Goal: Information Seeking & Learning: Learn about a topic

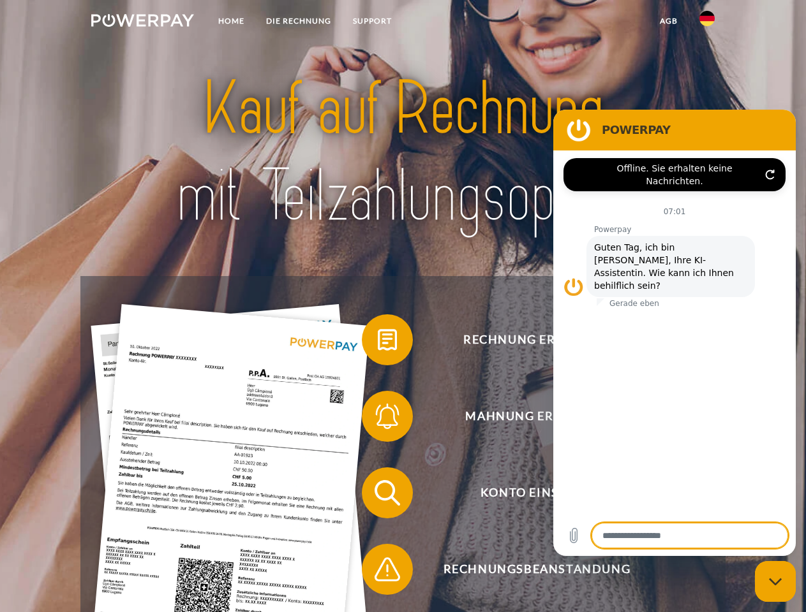
click at [142, 22] on img at bounding box center [142, 20] width 103 height 13
click at [707, 22] on img at bounding box center [706, 18] width 15 height 15
click at [668, 21] on link "agb" at bounding box center [669, 21] width 40 height 23
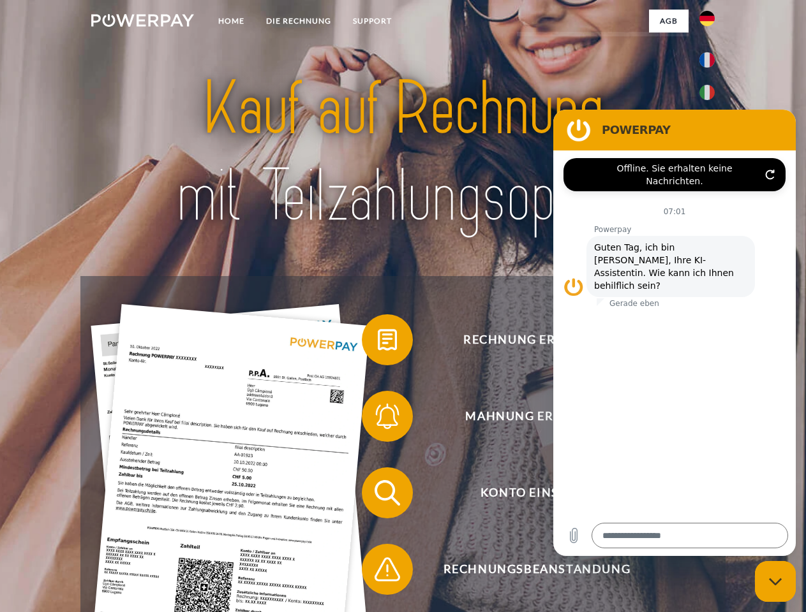
click at [378, 343] on span at bounding box center [368, 340] width 64 height 64
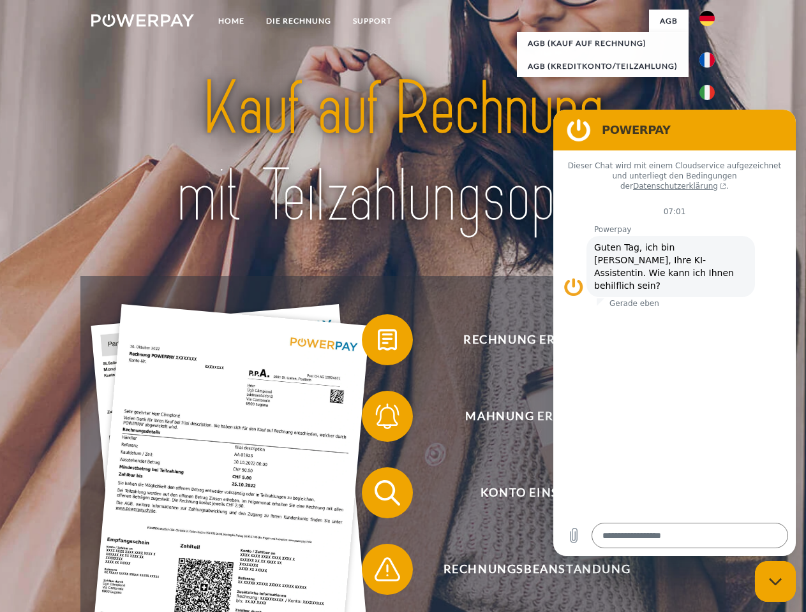
click at [378, 419] on span at bounding box center [368, 417] width 64 height 64
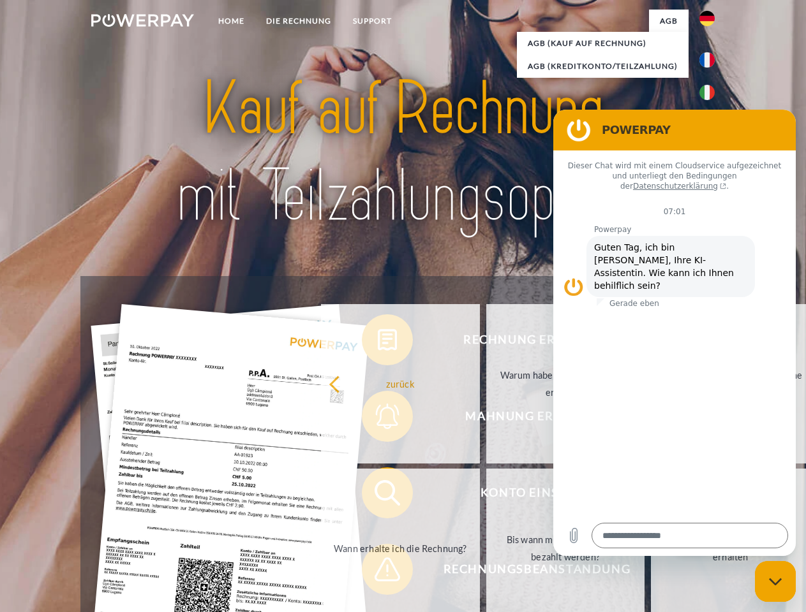
click at [486, 496] on link "Bis wann muss die Rechnung bezahlt werden?" at bounding box center [565, 548] width 159 height 159
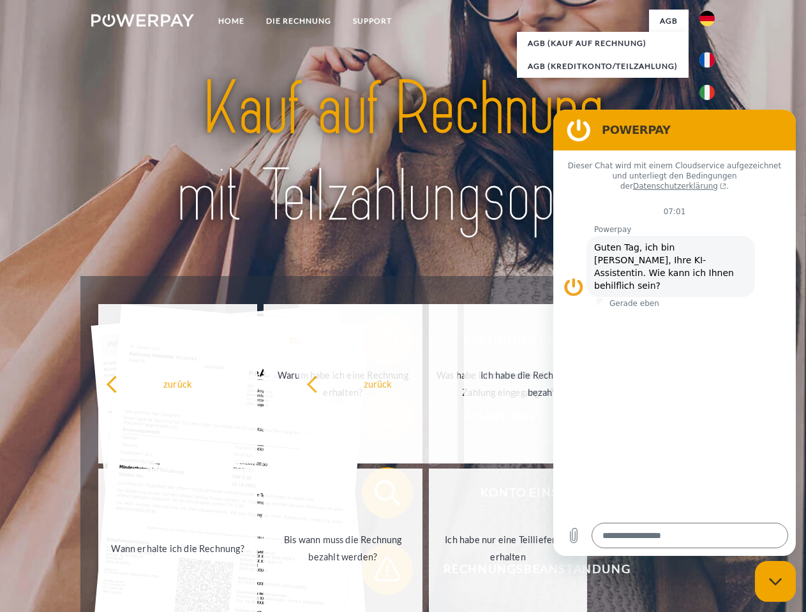
click at [378, 572] on span at bounding box center [368, 570] width 64 height 64
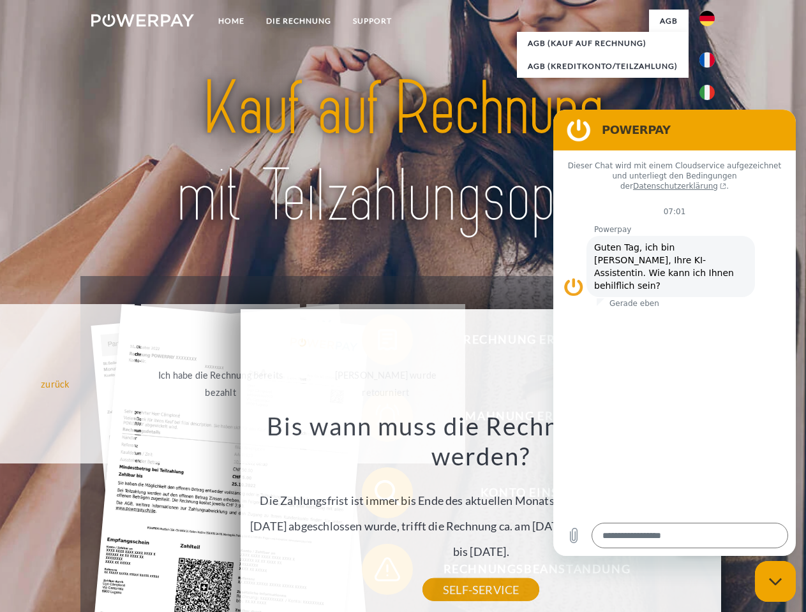
click at [775, 582] on icon "Messaging-Fenster schließen" at bounding box center [775, 582] width 13 height 8
type textarea "*"
